Goal: Task Accomplishment & Management: Use online tool/utility

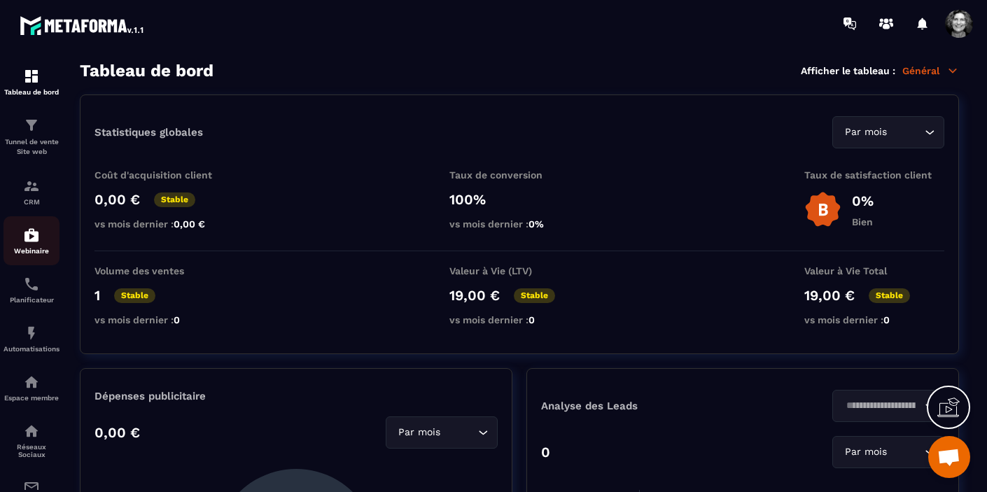
scroll to position [16503, 0]
click at [31, 288] on img at bounding box center [31, 284] width 17 height 17
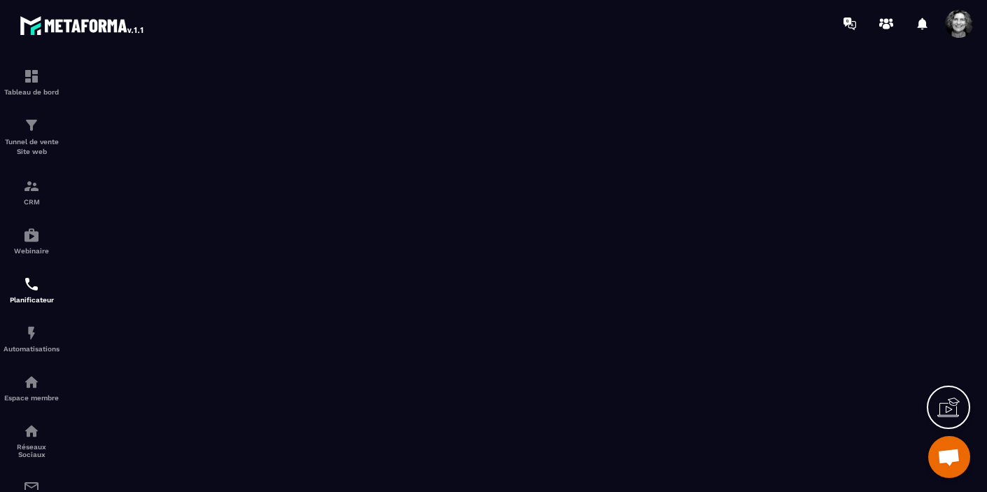
scroll to position [16503, 0]
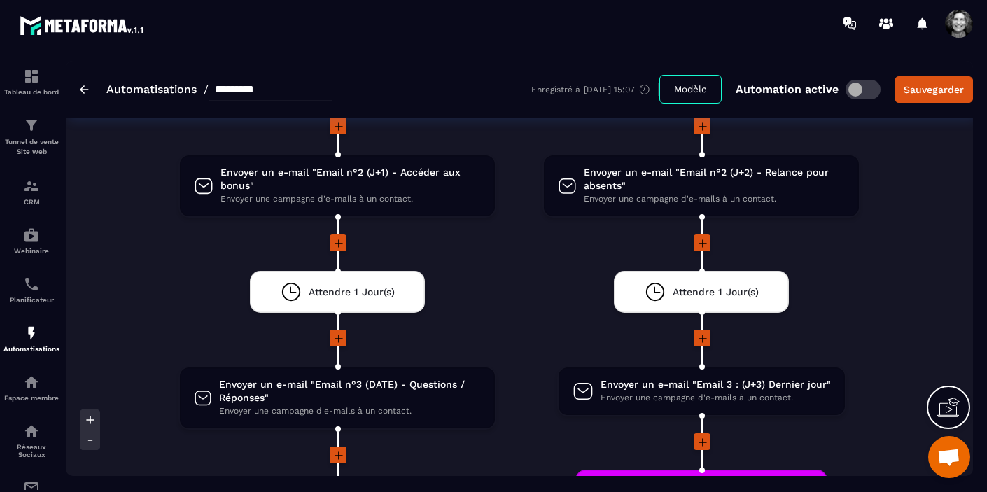
scroll to position [1960, 0]
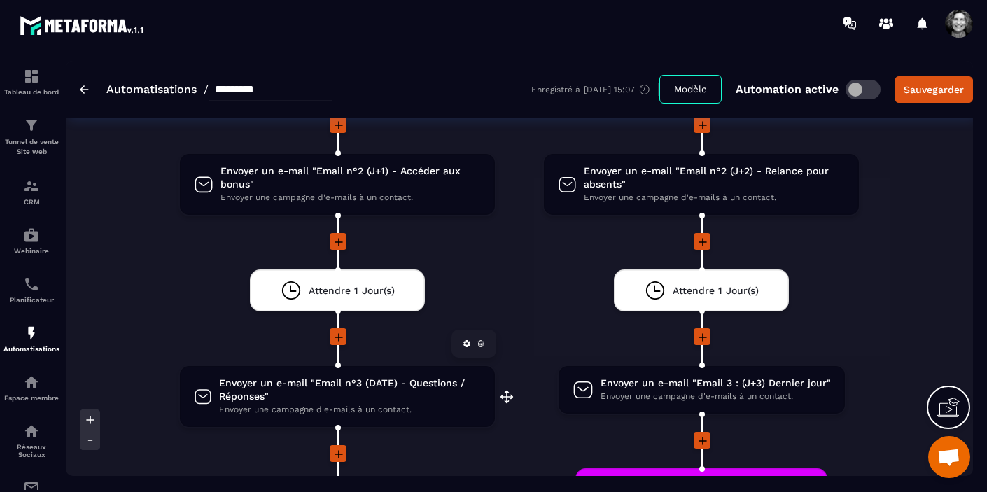
click at [381, 381] on span "Envoyer un e-mail "Email n°3 (DATE) - Questions / Réponses"" at bounding box center [350, 389] width 262 height 27
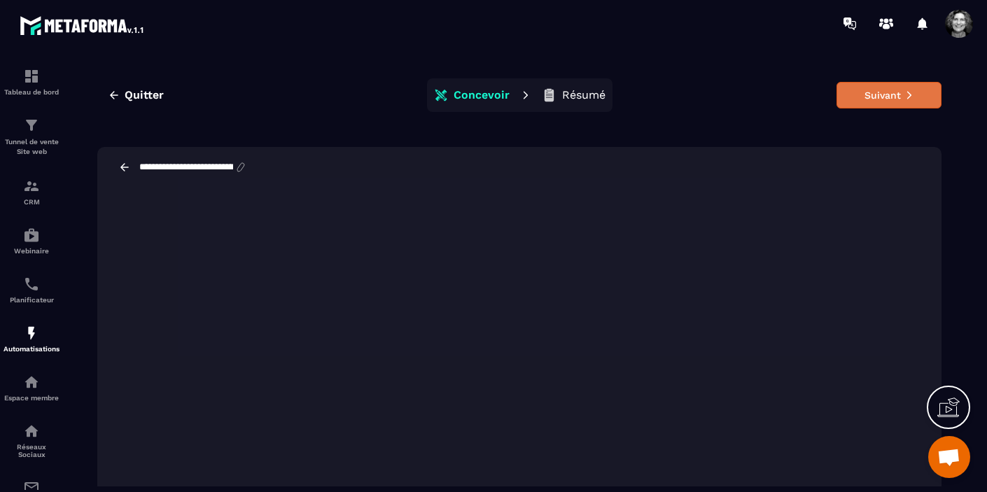
click at [886, 99] on button "Suivant" at bounding box center [888, 95] width 105 height 27
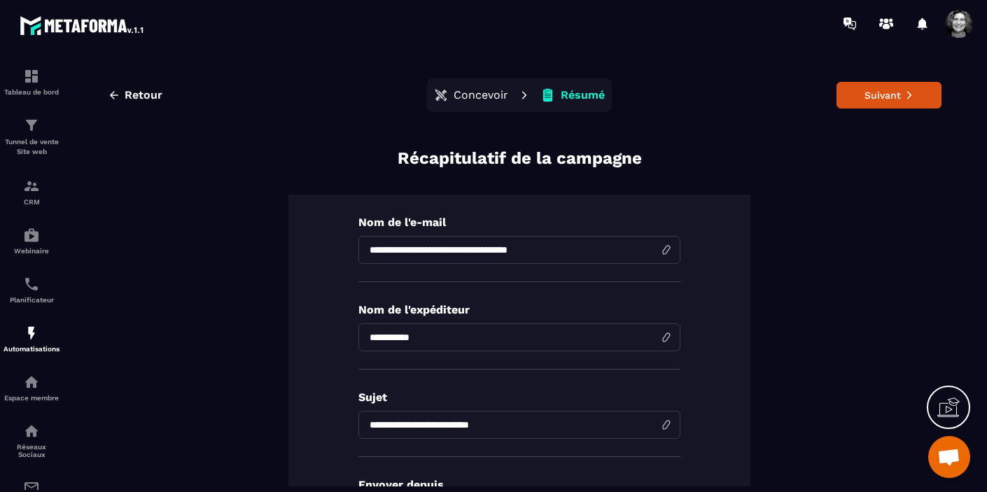
drag, startPoint x: 449, startPoint y: 250, endPoint x: 424, endPoint y: 251, distance: 24.5
click at [424, 251] on input "**********" at bounding box center [519, 250] width 322 height 28
type input "**********"
click at [901, 94] on button "Suivant" at bounding box center [888, 95] width 105 height 27
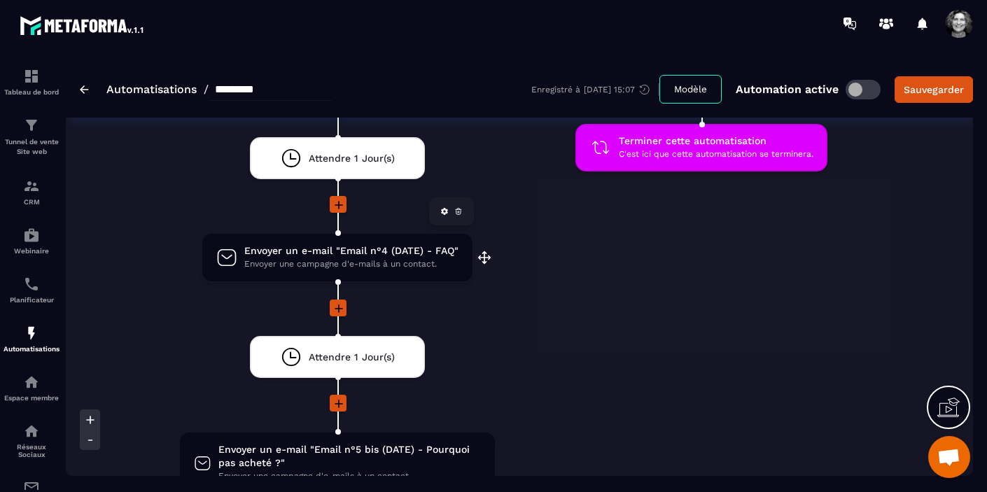
scroll to position [2255, 0]
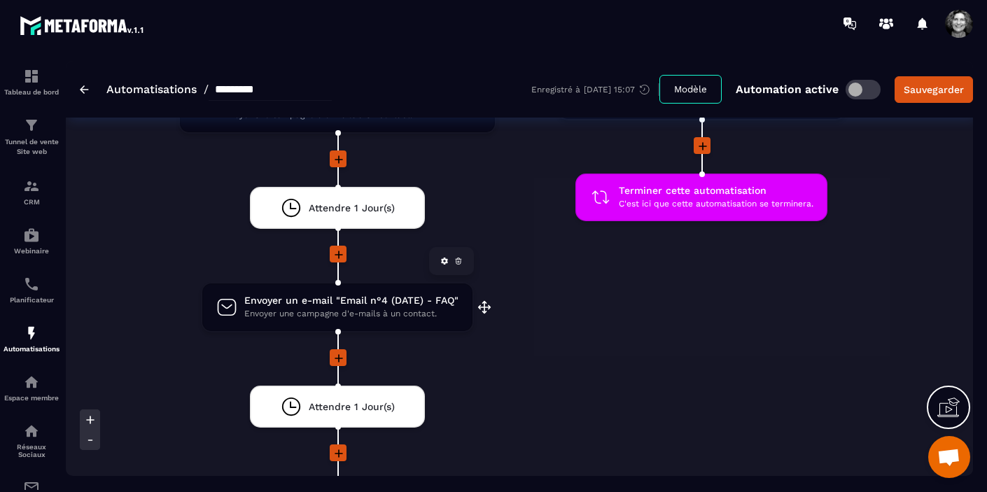
click at [376, 307] on span "Envoyer une campagne d'e-mails à un contact." at bounding box center [351, 313] width 214 height 13
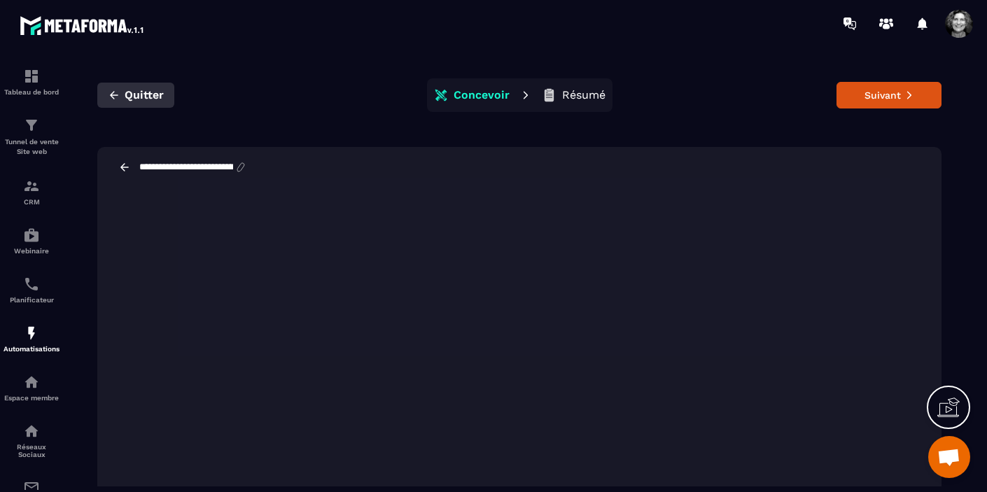
click at [137, 94] on span "Quitter" at bounding box center [144, 95] width 39 height 14
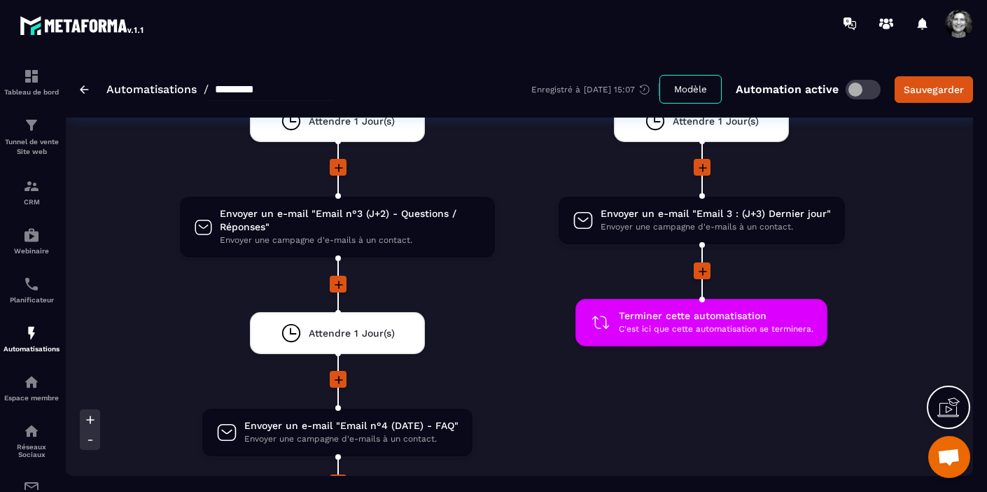
scroll to position [2131, 0]
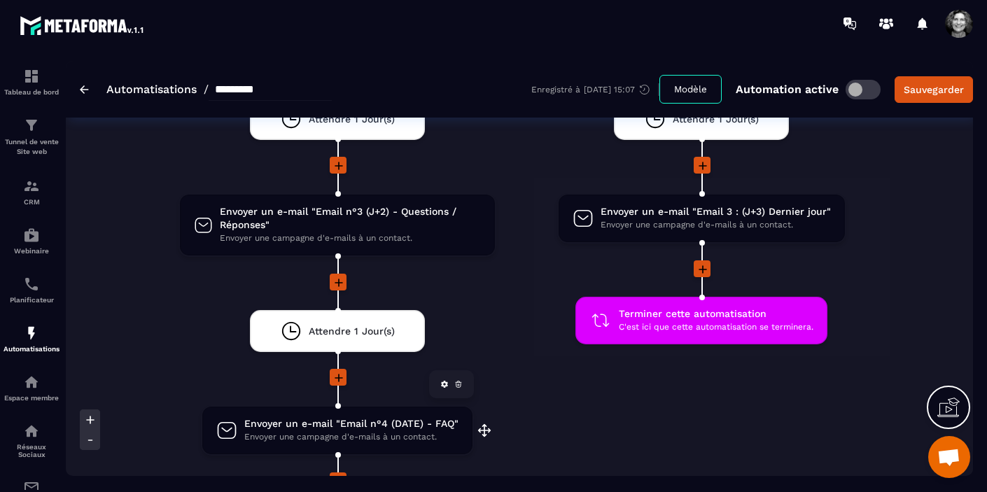
click at [353, 417] on span "Envoyer un e-mail "Email n°4 (DATE) - FAQ"" at bounding box center [351, 423] width 214 height 13
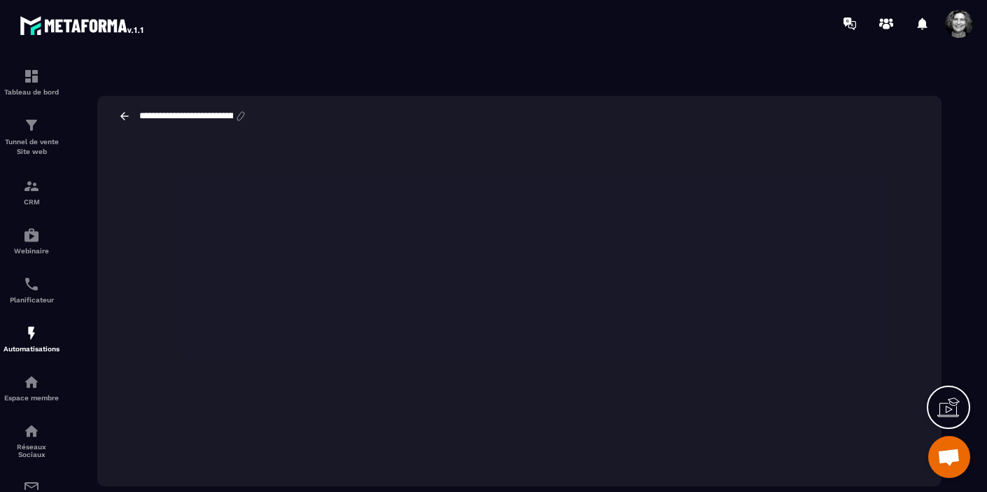
scroll to position [31, 0]
